Goal: Task Accomplishment & Management: Manage account settings

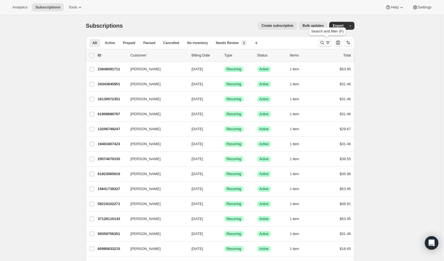
click at [322, 44] on icon "Search and filter results" at bounding box center [322, 43] width 6 height 6
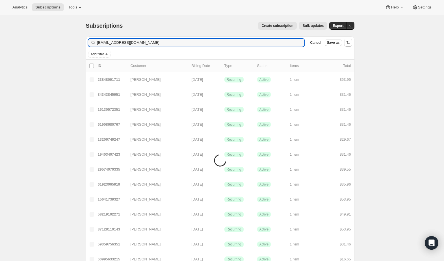
type input "merealane@gmail.com"
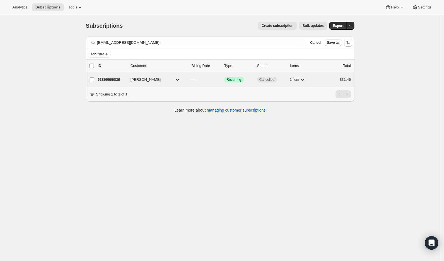
click at [134, 79] on span "Meredith Lane" at bounding box center [145, 80] width 30 height 6
click at [121, 79] on p "63866699839" at bounding box center [112, 80] width 28 height 6
